Goal: Find specific page/section: Find specific page/section

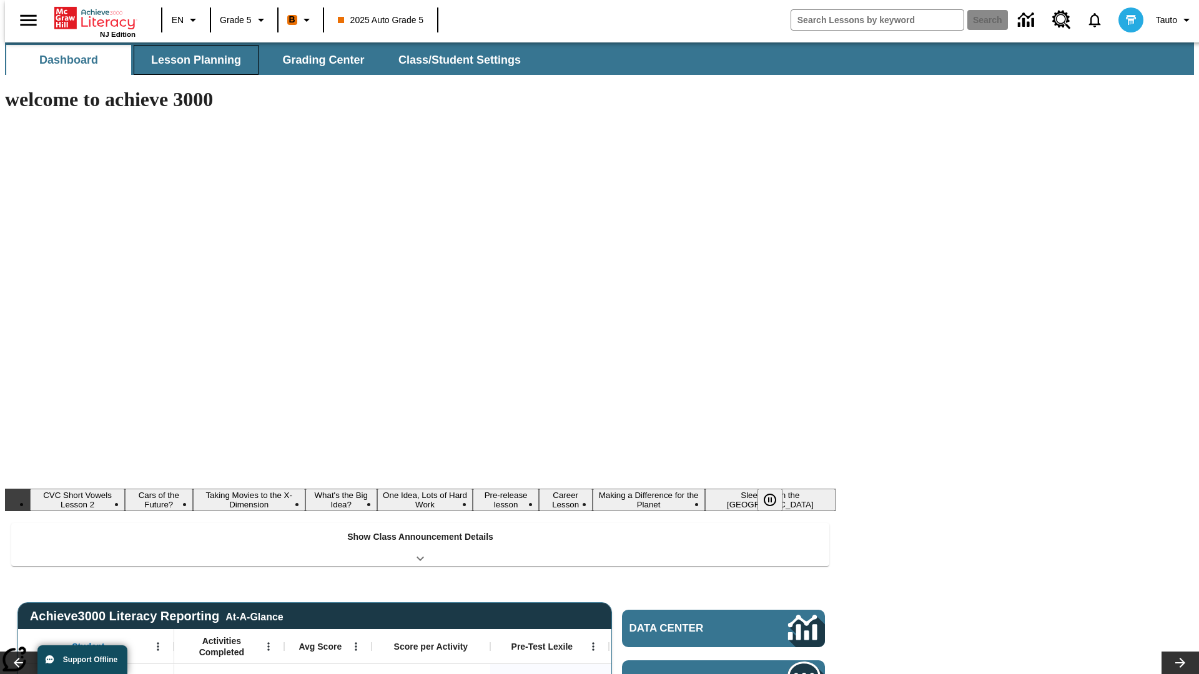
click at [191, 60] on button "Lesson Planning" at bounding box center [196, 60] width 125 height 30
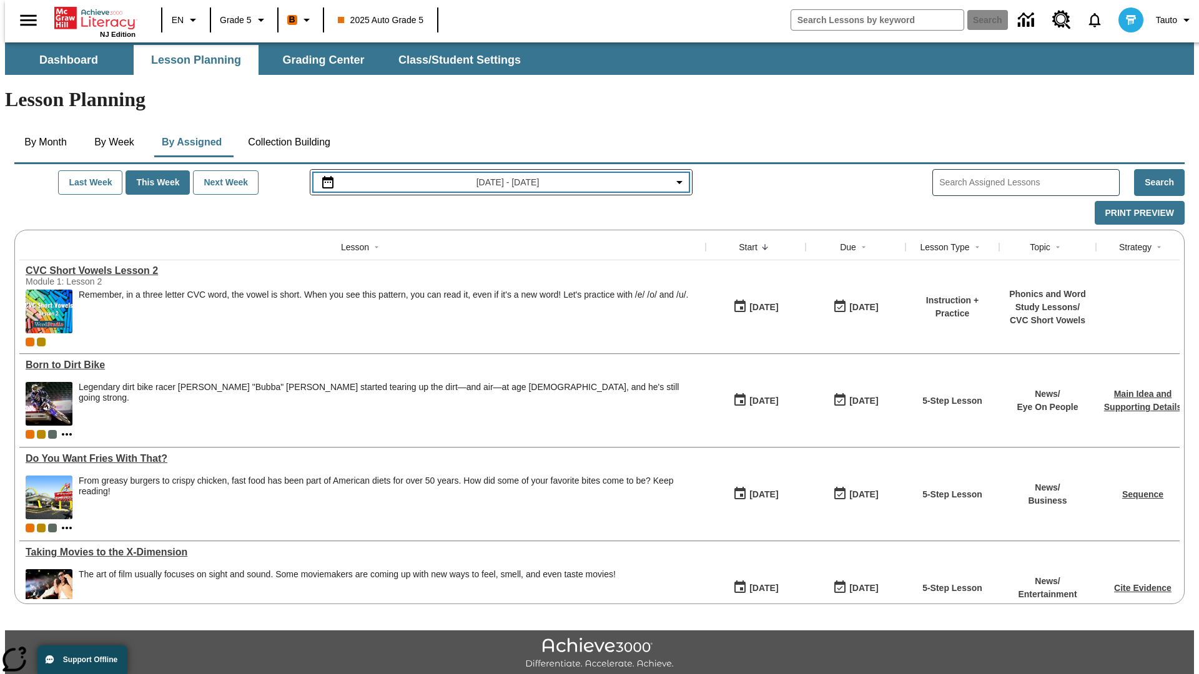
click at [500, 176] on span "[DATE] - [DATE]" at bounding box center [507, 182] width 63 height 13
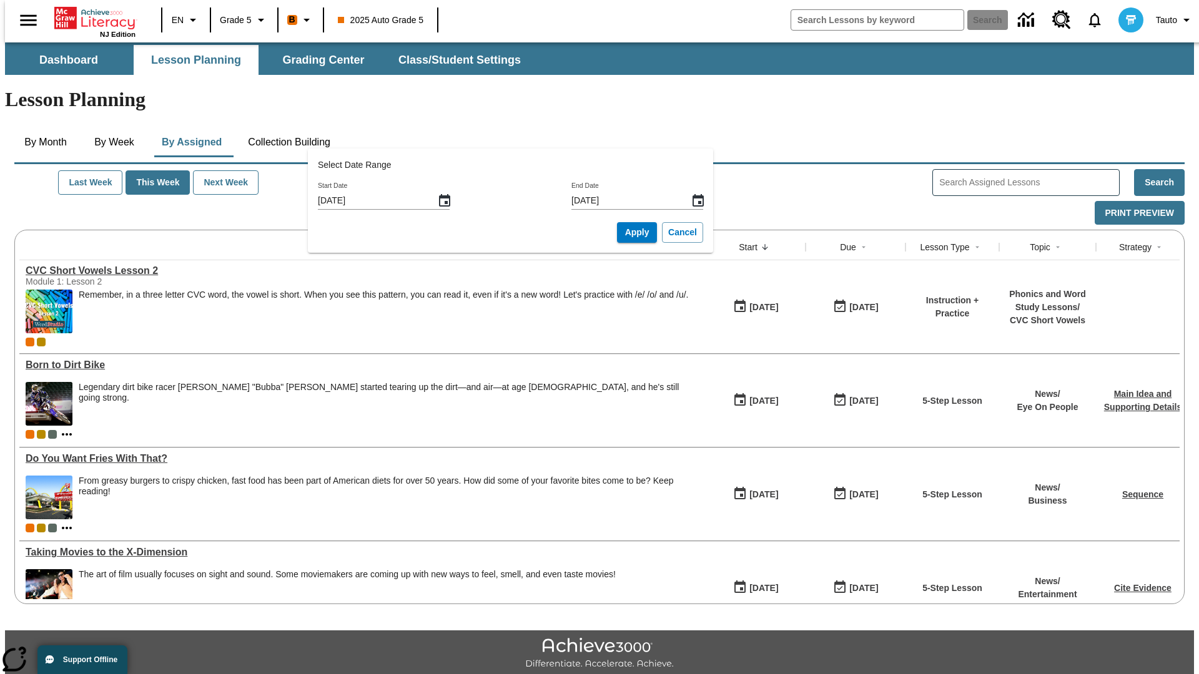
click at [449, 200] on icon "Start Date, Choose date, August 17, 2025, Selected" at bounding box center [444, 200] width 11 height 12
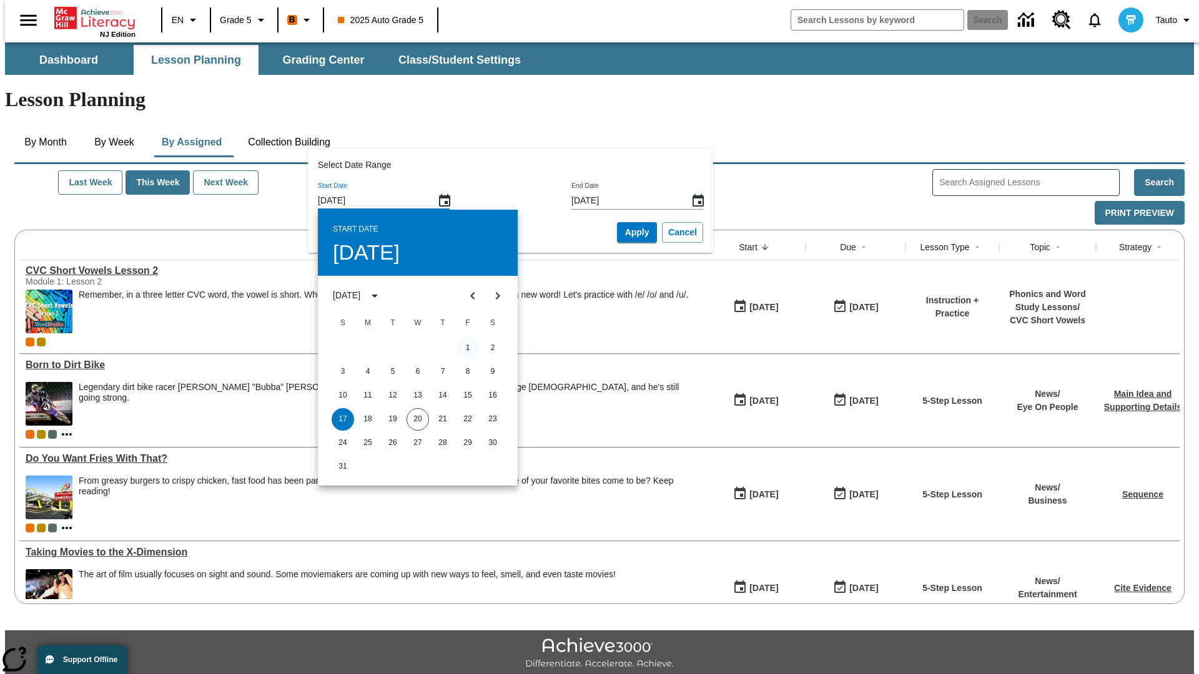
click at [468, 348] on button "1" at bounding box center [468, 348] width 22 height 22
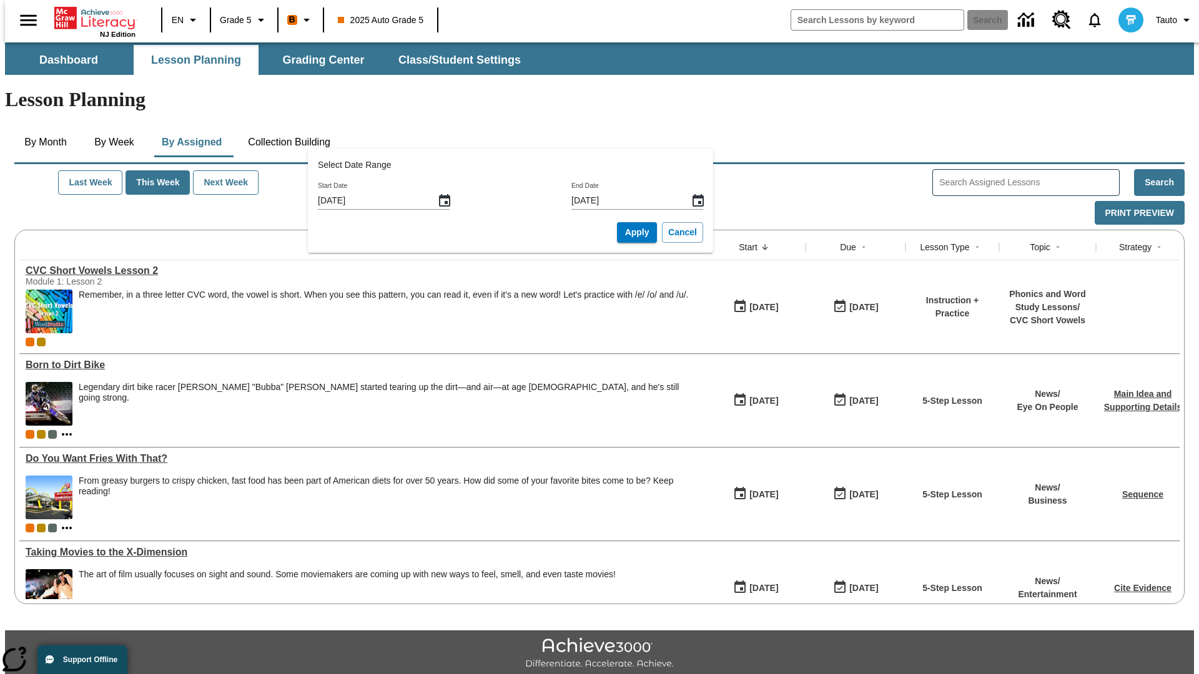
type input "[DATE]"
